Goal: Information Seeking & Learning: Learn about a topic

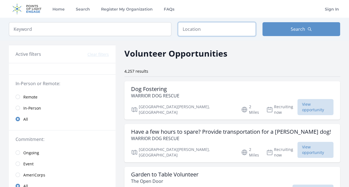
click at [209, 32] on input "text" at bounding box center [217, 29] width 78 height 14
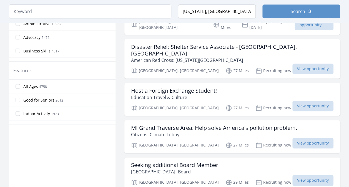
scroll to position [284, 0]
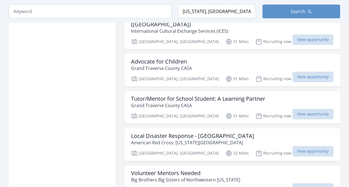
scroll to position [1287, 0]
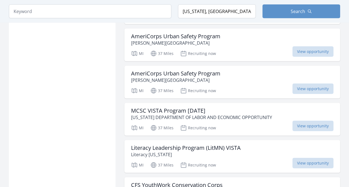
scroll to position [1766, 0]
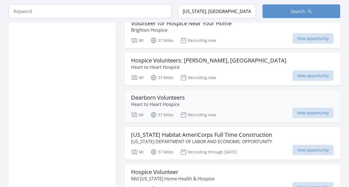
scroll to position [2683, 0]
click at [184, 11] on input "Michigan, USA" at bounding box center [217, 11] width 78 height 14
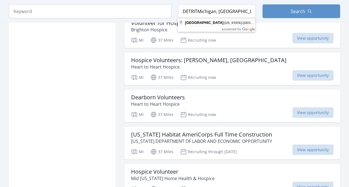
type input "Detroit, Michigan, USA"
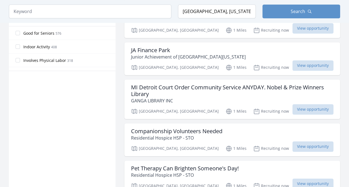
scroll to position [337, 0]
click at [242, 110] on div "Detroit, MI 1 Miles Recruiting now View opportunity" at bounding box center [232, 110] width 202 height 8
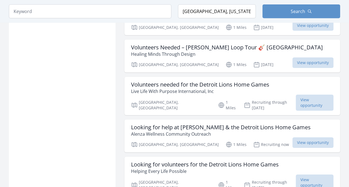
scroll to position [867, 0]
click at [244, 168] on p "Helping Every Life Possible" at bounding box center [205, 171] width 148 height 7
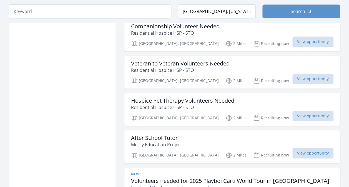
scroll to position [1405, 0]
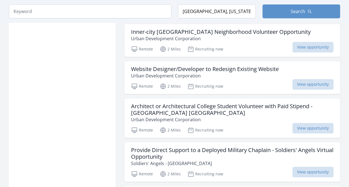
scroll to position [2164, 0]
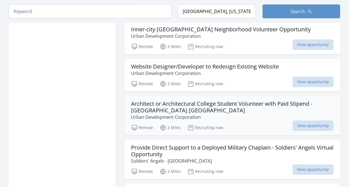
click at [201, 100] on h3 "Architect or Architectural College Student Volunteer with Paid Stipend - [GEOGR…" at bounding box center [232, 106] width 202 height 13
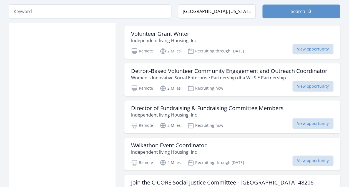
scroll to position [2359, 0]
click at [93, 15] on input "search" at bounding box center [90, 11] width 162 height 14
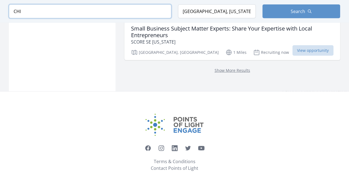
scroll to position [783, 0]
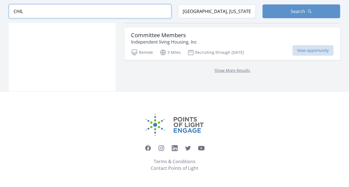
scroll to position [776, 0]
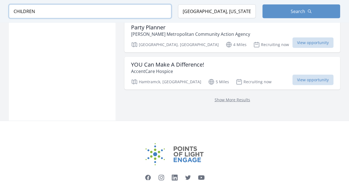
scroll to position [770, 0]
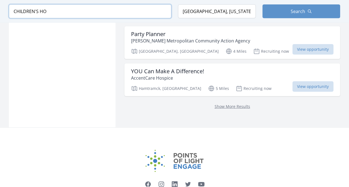
scroll to position [783, 0]
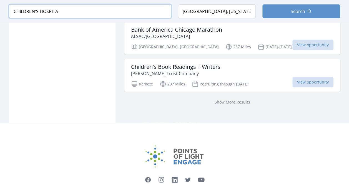
scroll to position [789, 0]
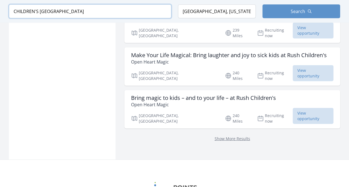
scroll to position [790, 0]
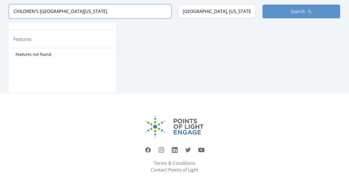
type input "CHILDREN'S HOSPITAL OF MICHIGAN"
click button "submit" at bounding box center [0, 0] width 0 height 0
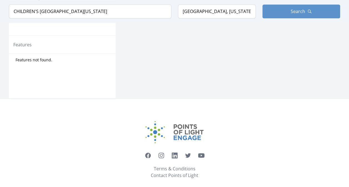
scroll to position [293, 0]
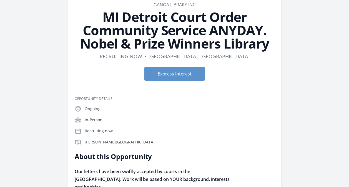
scroll to position [32, 0]
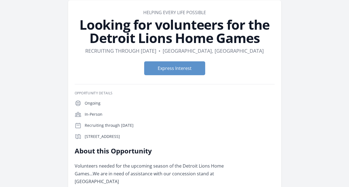
scroll to position [24, 0]
